Goal: Information Seeking & Learning: Learn about a topic

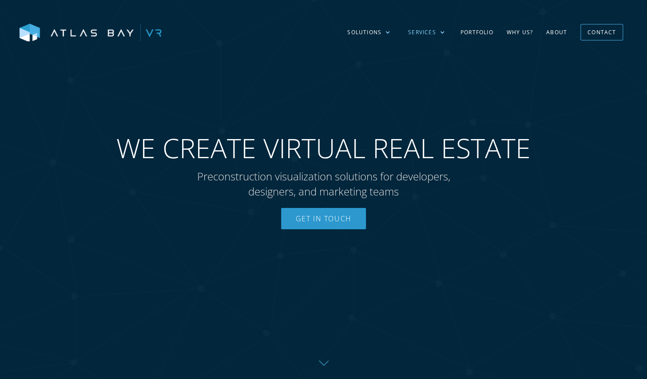
click at [446, 31] on div "Services" at bounding box center [426, 33] width 55 height 26
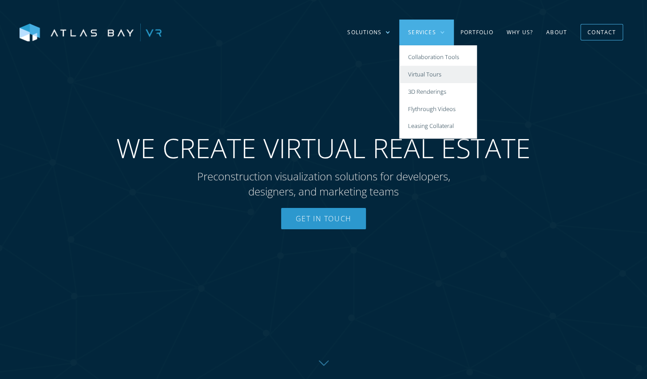
click at [434, 78] on link "Virtual Tours" at bounding box center [438, 74] width 78 height 17
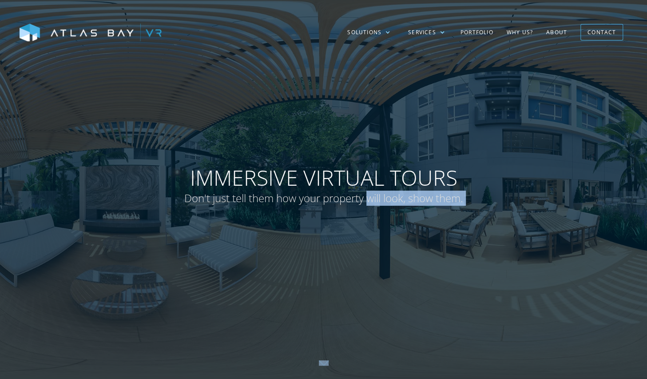
drag, startPoint x: 416, startPoint y: 225, endPoint x: 364, endPoint y: 221, distance: 53.0
click at [364, 221] on div "Immersive Virtual Tours Don't just tell them how your property will look, show …" at bounding box center [323, 189] width 647 height 379
drag, startPoint x: 364, startPoint y: 221, endPoint x: 408, endPoint y: 232, distance: 45.8
click at [408, 232] on div at bounding box center [323, 189] width 647 height 379
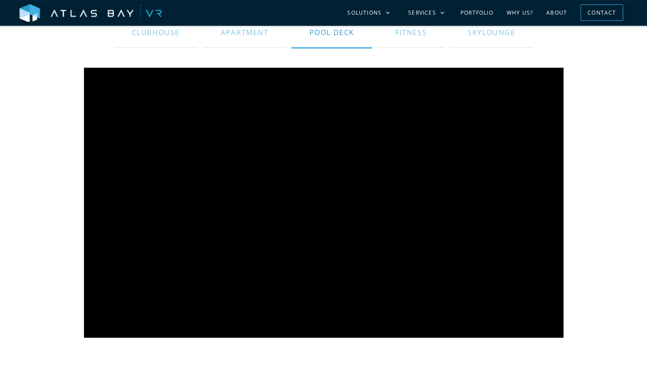
scroll to position [467, 0]
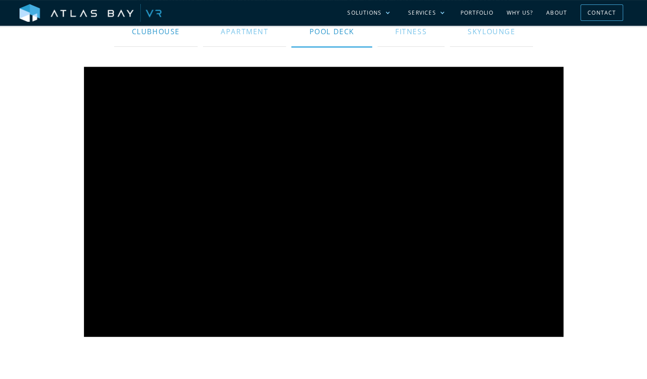
click at [165, 28] on div "Clubhouse" at bounding box center [156, 31] width 48 height 21
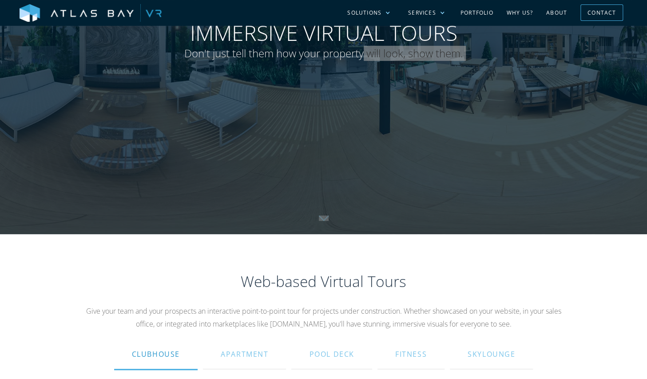
scroll to position [0, 0]
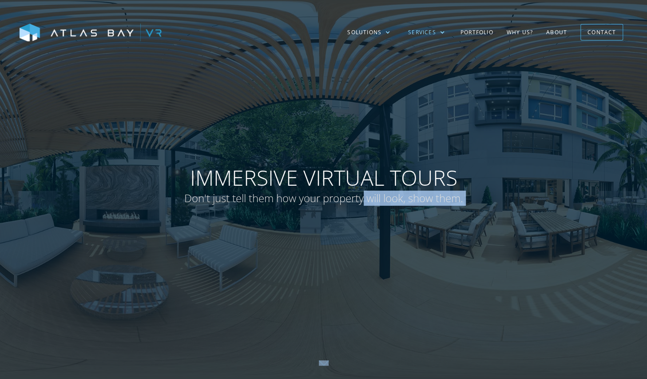
click at [435, 32] on div "Services" at bounding box center [422, 32] width 28 height 8
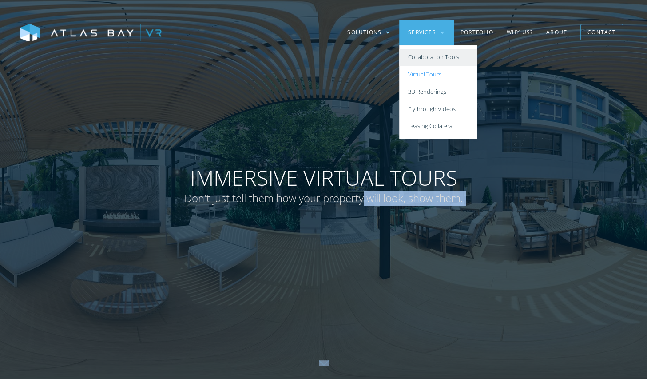
click at [441, 61] on link "Collaboration Tools" at bounding box center [438, 57] width 78 height 17
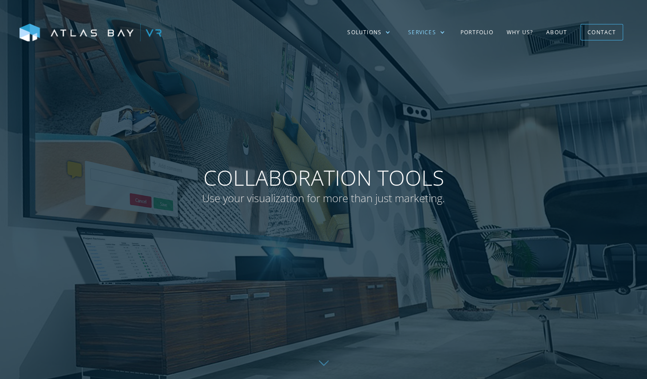
click at [439, 30] on div "Services" at bounding box center [426, 33] width 55 height 26
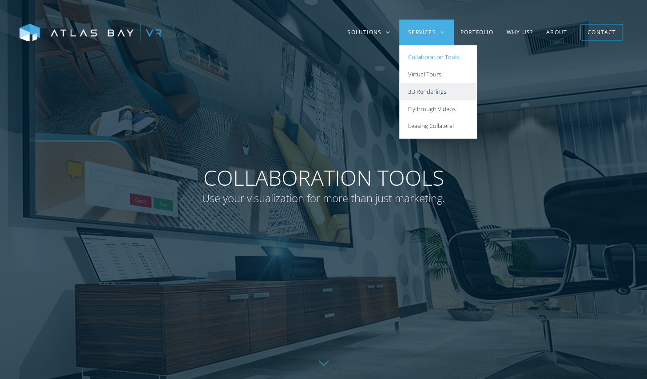
click at [438, 93] on link "3D Renderings" at bounding box center [438, 91] width 78 height 17
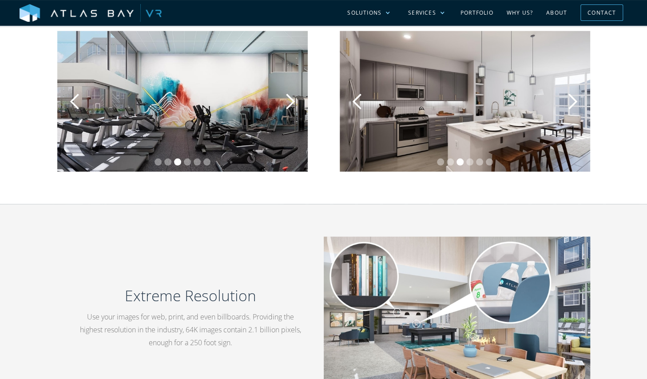
scroll to position [1010, 0]
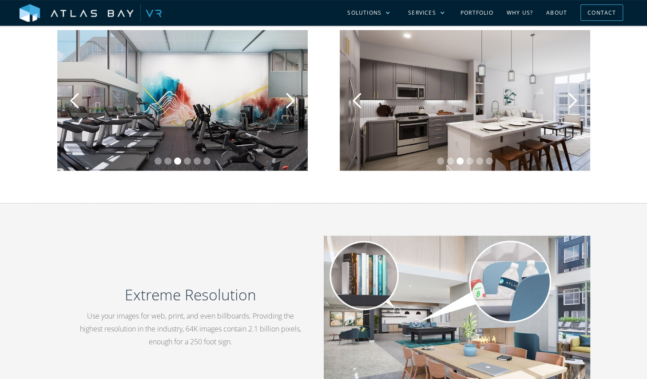
click at [292, 106] on div "next slide" at bounding box center [290, 101] width 18 height 18
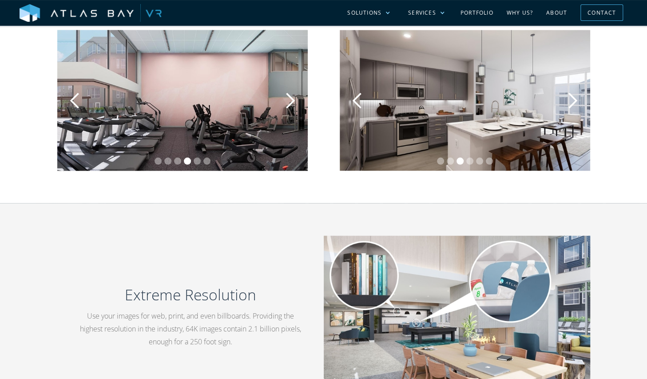
click at [292, 106] on div "next slide" at bounding box center [290, 101] width 18 height 18
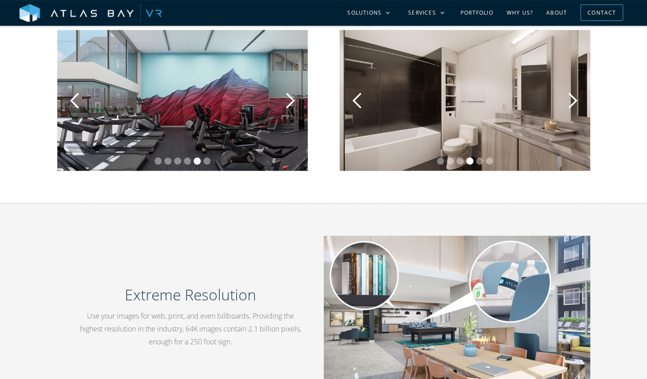
click at [292, 106] on div "next slide" at bounding box center [290, 101] width 18 height 18
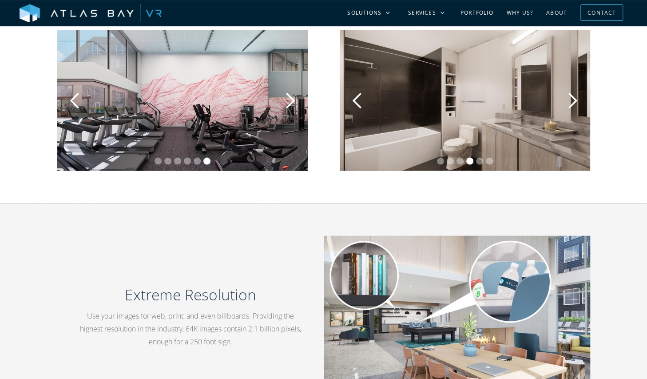
click at [292, 106] on div "next slide" at bounding box center [290, 101] width 18 height 18
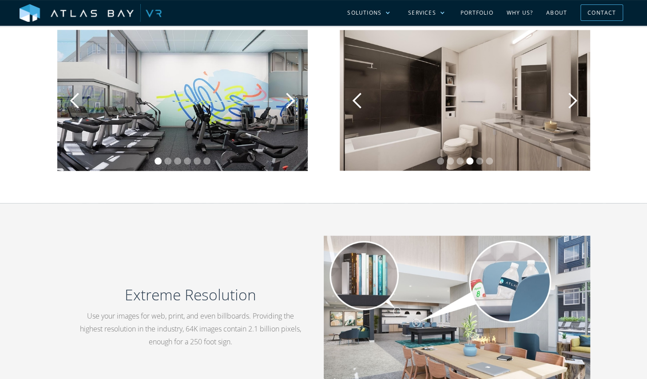
click at [292, 106] on div "next slide" at bounding box center [290, 101] width 18 height 18
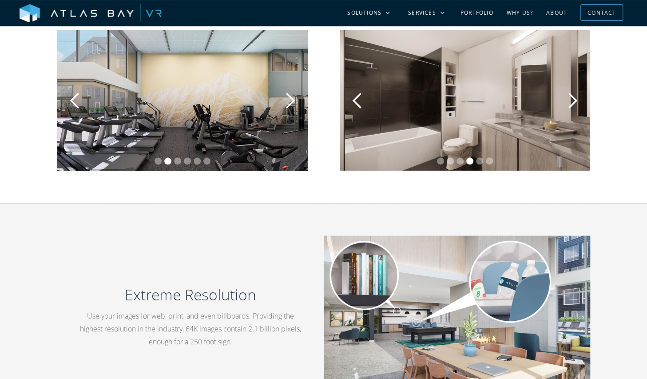
click at [292, 106] on div "next slide" at bounding box center [290, 101] width 18 height 18
